Goal: Transaction & Acquisition: Purchase product/service

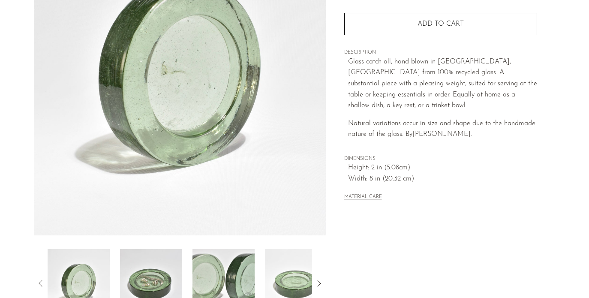
scroll to position [91, 0]
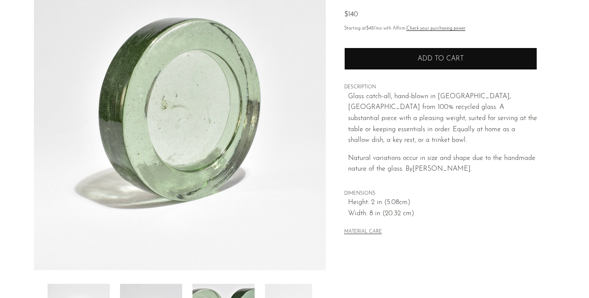
click at [385, 57] on button "Add to cart" at bounding box center [440, 59] width 193 height 22
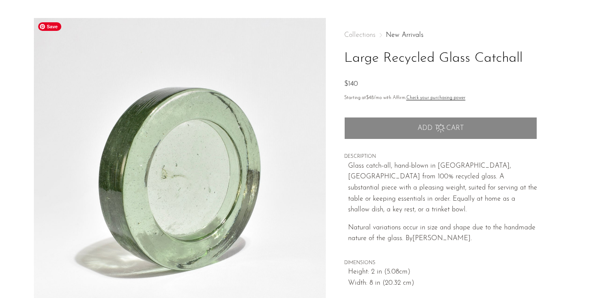
scroll to position [0, 0]
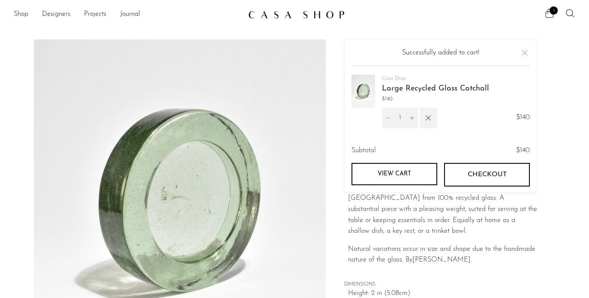
click at [396, 56] on form "Successfully added to cart! Casa Shop Large Recycled Glass Catchall $140 1 $140" at bounding box center [441, 116] width 178 height 136
click at [313, 52] on img at bounding box center [180, 199] width 292 height 321
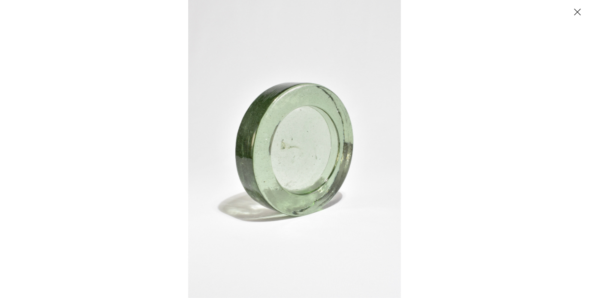
click at [576, 10] on button "Close" at bounding box center [577, 11] width 15 height 15
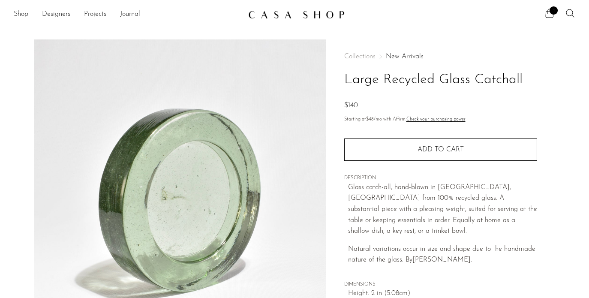
click at [394, 58] on link "New Arrivals" at bounding box center [405, 56] width 38 height 7
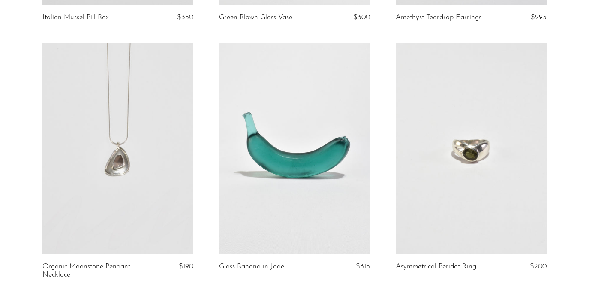
scroll to position [2942, 0]
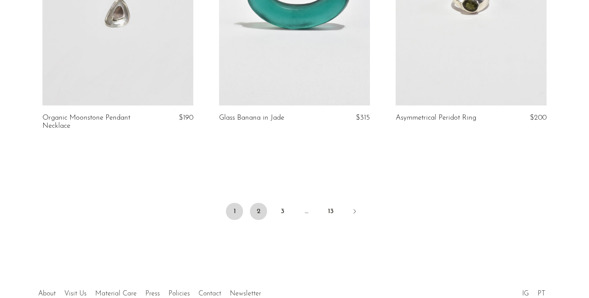
click at [259, 213] on link "2" at bounding box center [258, 211] width 17 height 17
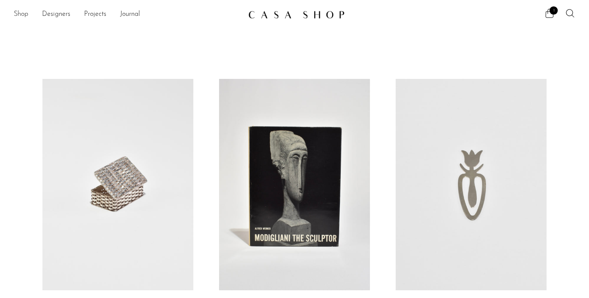
click at [19, 18] on link "Shop" at bounding box center [21, 14] width 15 height 11
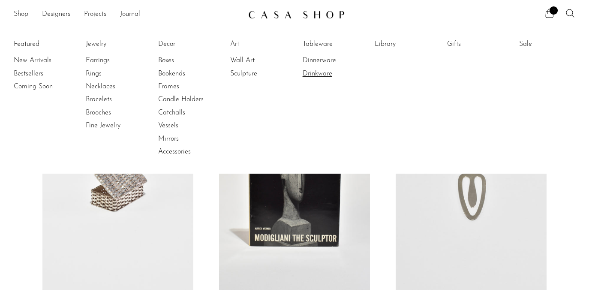
click at [309, 72] on link "Drinkware" at bounding box center [335, 73] width 64 height 9
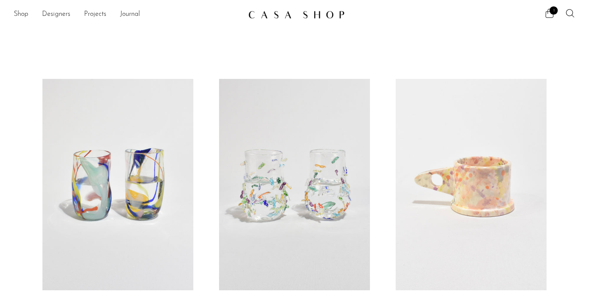
click at [301, 133] on link at bounding box center [294, 184] width 151 height 211
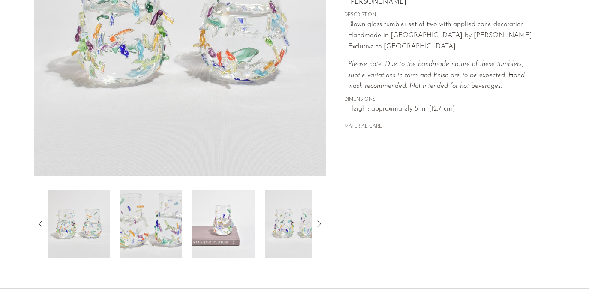
scroll to position [160, 0]
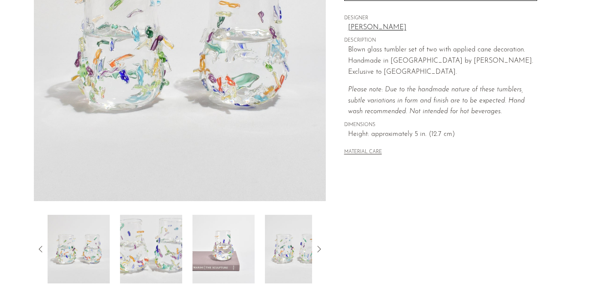
click at [315, 248] on icon at bounding box center [319, 249] width 10 height 10
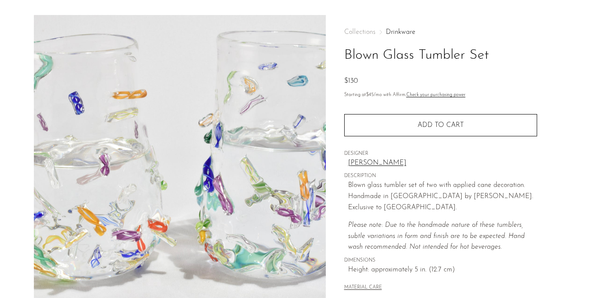
scroll to position [27, 0]
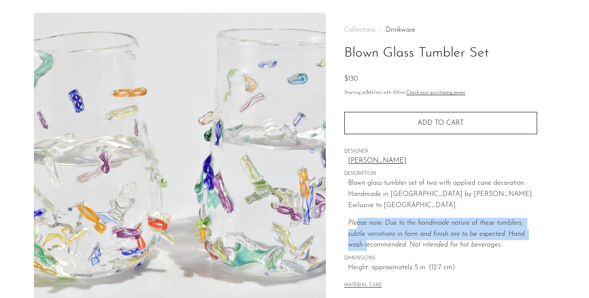
drag, startPoint x: 358, startPoint y: 212, endPoint x: 368, endPoint y: 240, distance: 29.3
click at [368, 240] on p "Please note: Due to the handmade nature of these tumblers, subtle variations in…" at bounding box center [442, 234] width 189 height 33
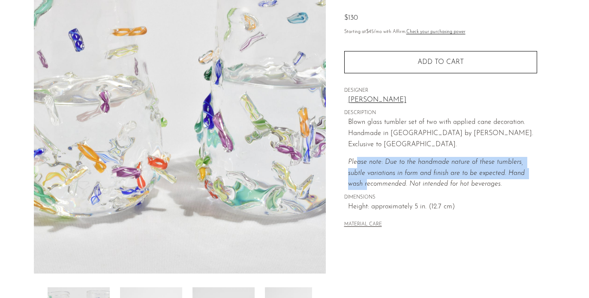
scroll to position [156, 0]
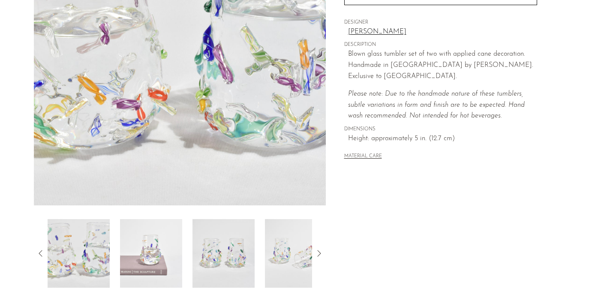
click at [321, 256] on icon at bounding box center [319, 253] width 10 height 10
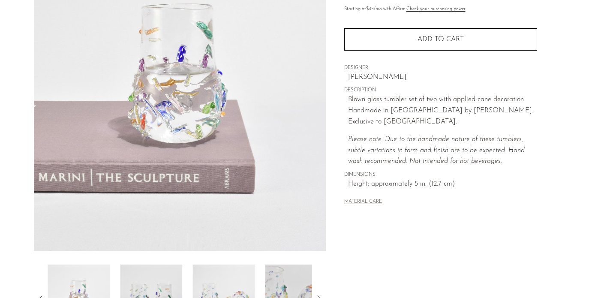
scroll to position [16, 0]
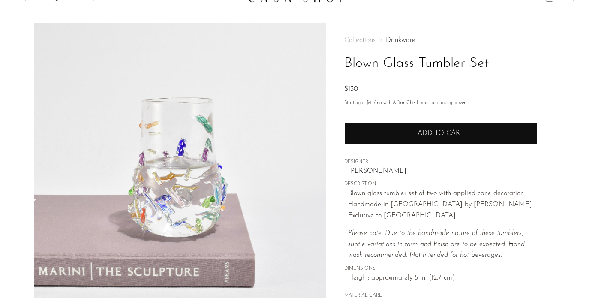
click at [418, 133] on span "Add to cart" at bounding box center [441, 133] width 46 height 7
